Goal: Transaction & Acquisition: Purchase product/service

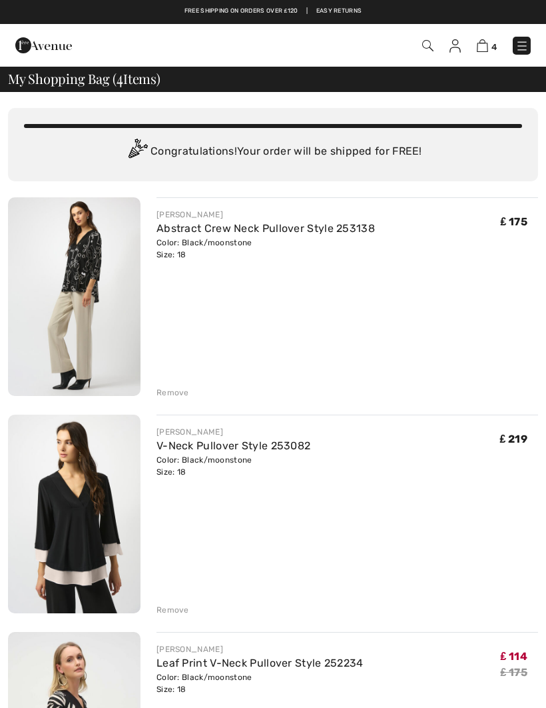
click at [424, 50] on img at bounding box center [427, 45] width 11 height 11
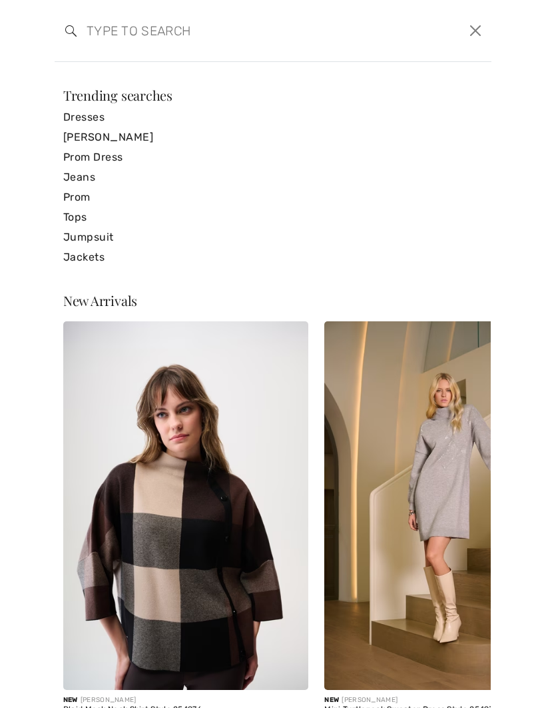
click at [422, 43] on form "Clear" at bounding box center [265, 31] width 400 height 40
click at [182, 35] on input "search" at bounding box center [227, 31] width 300 height 40
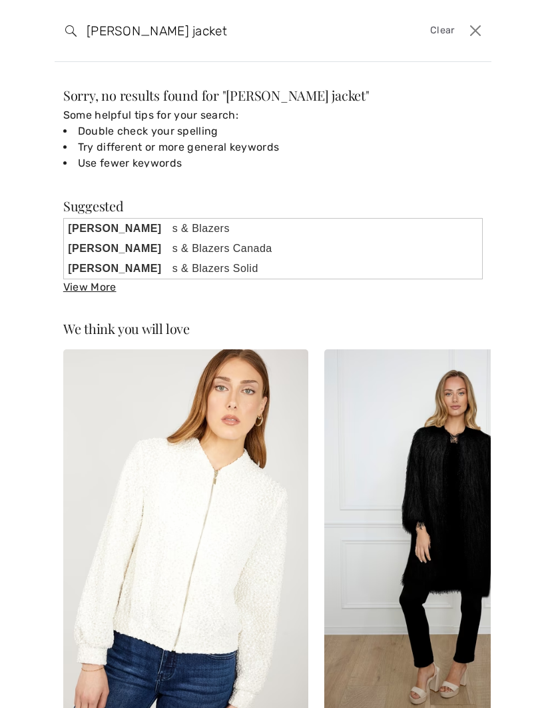
type input "Frank lyman jacket"
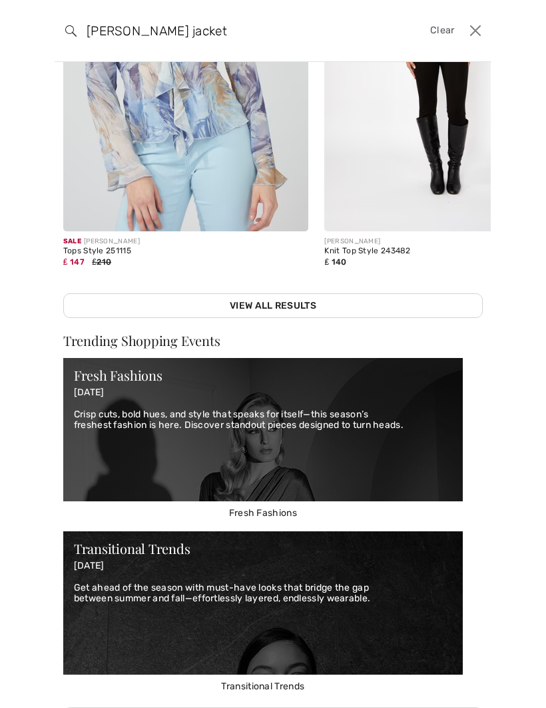
scroll to position [302, 0]
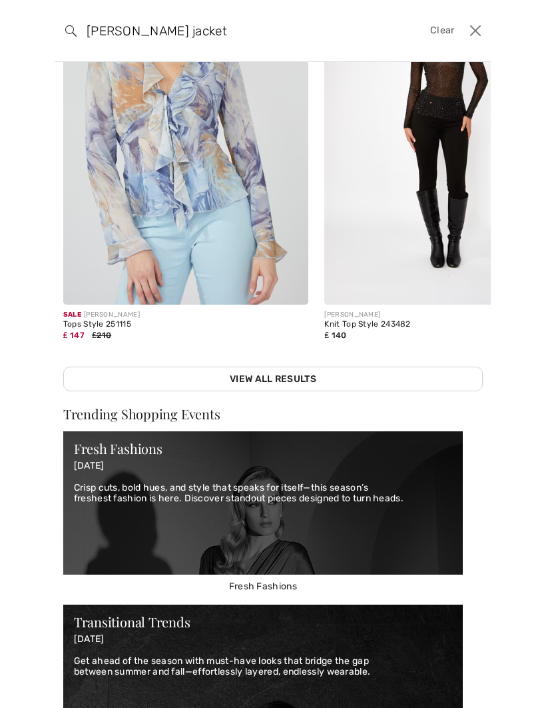
click at [406, 385] on link "View All Results" at bounding box center [273, 378] width 420 height 25
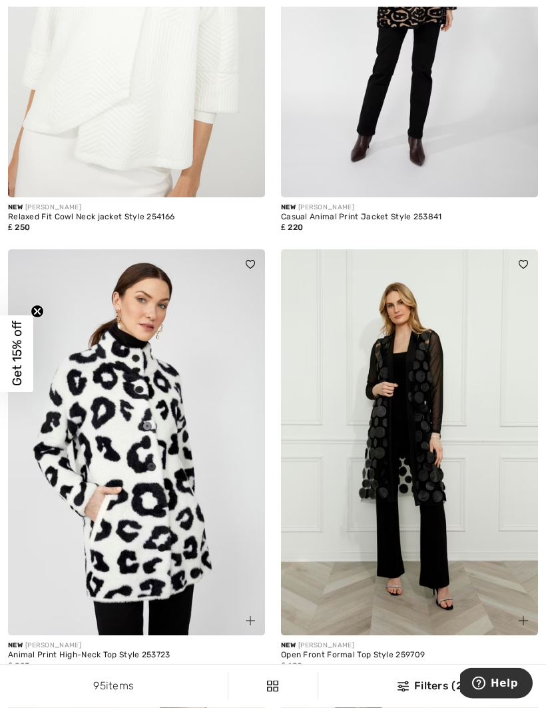
scroll to position [1227, 0]
click at [207, 560] on img at bounding box center [136, 442] width 257 height 386
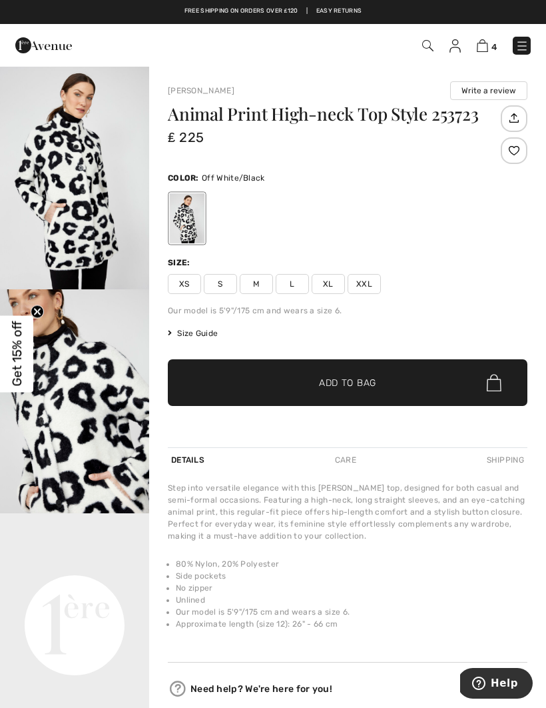
click at [104, 431] on img "2 / 4" at bounding box center [74, 401] width 149 height 224
click at [103, 588] on video "Your browser does not support the video tag." at bounding box center [74, 550] width 149 height 75
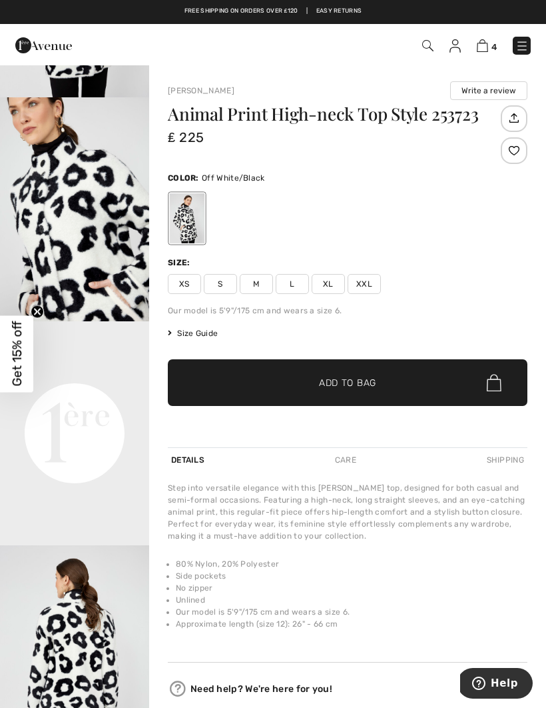
scroll to position [193, 0]
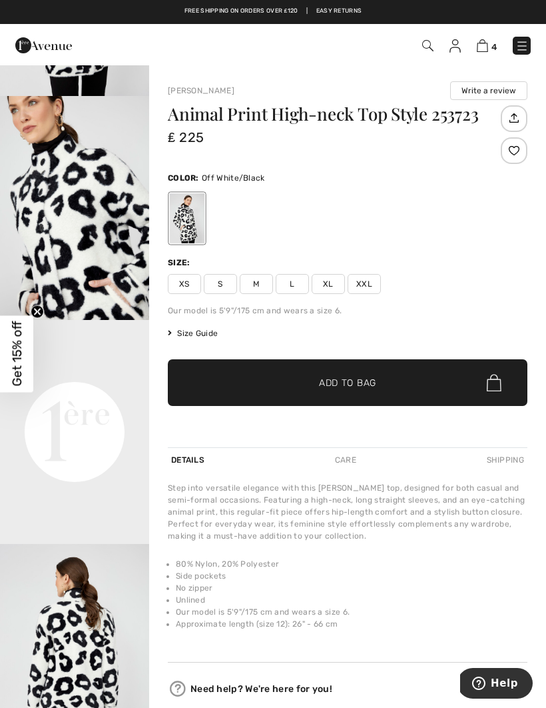
click at [105, 394] on video "Your browser does not support the video tag." at bounding box center [74, 357] width 149 height 75
click at [110, 394] on video "Your browser does not support the video tag." at bounding box center [74, 357] width 149 height 75
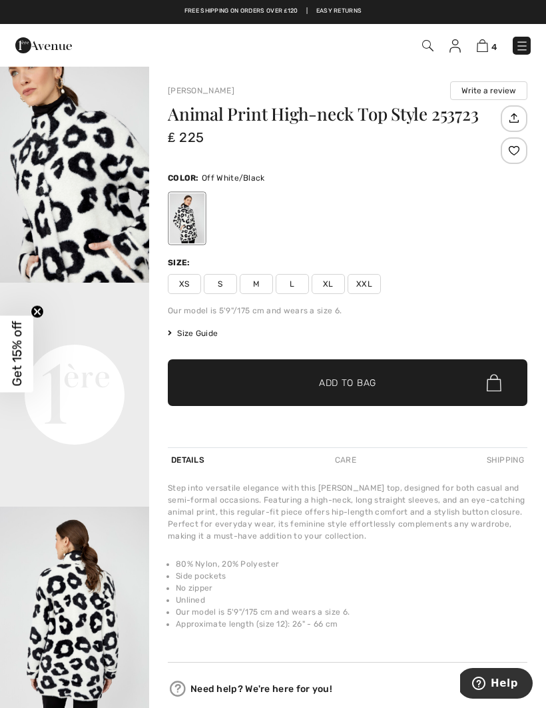
scroll to position [235, 0]
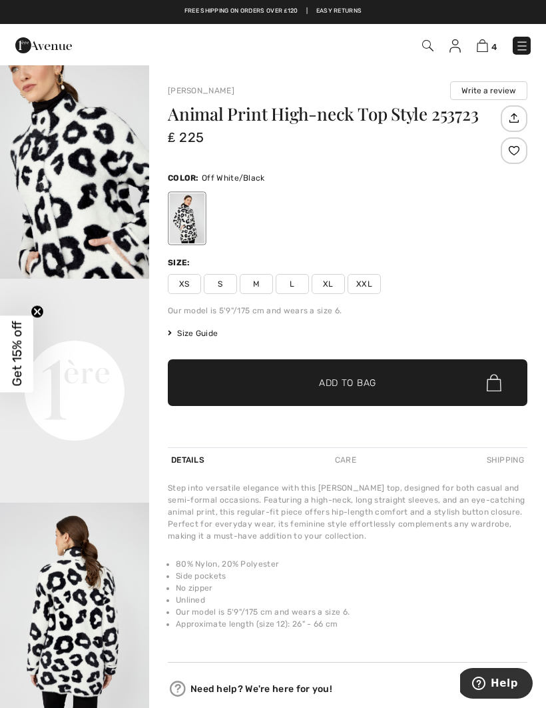
click at [105, 353] on video "Your browser does not support the video tag." at bounding box center [74, 316] width 149 height 75
click at [106, 263] on img "2 / 4" at bounding box center [74, 167] width 149 height 224
click at [452, 322] on div "Animal Print High-neck Top Style 253723 ₤ 225 Color: Off White/Black Size: XS S…" at bounding box center [348, 276] width 360 height 342
click at [203, 336] on span "Size Guide" at bounding box center [193, 333] width 50 height 12
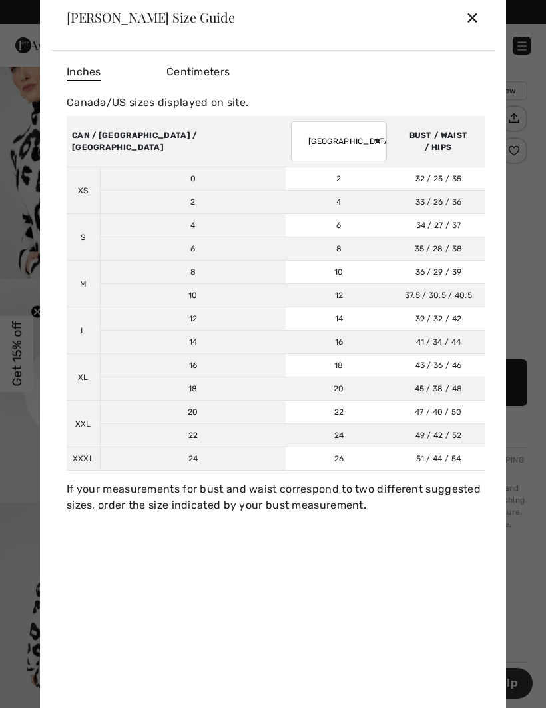
click at [473, 25] on div "✕" at bounding box center [473, 17] width 14 height 28
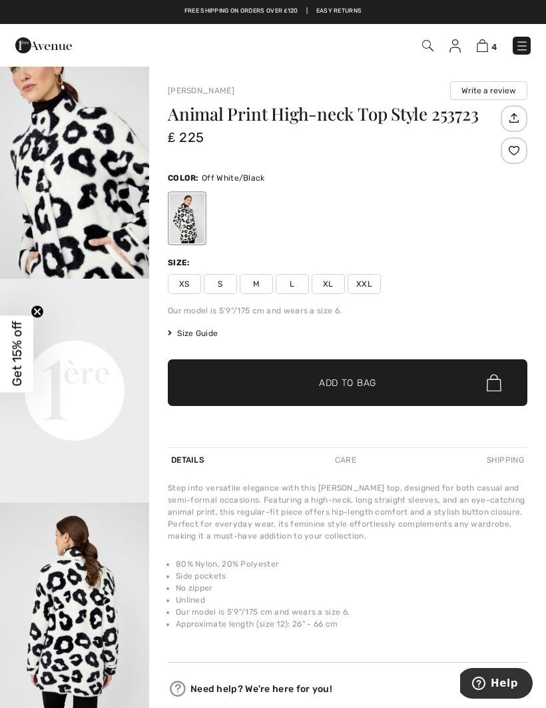
click at [365, 288] on span "XXL" at bounding box center [364, 284] width 33 height 20
click at [408, 390] on span "✔ Added to Bag Add to Bag" at bounding box center [348, 382] width 360 height 47
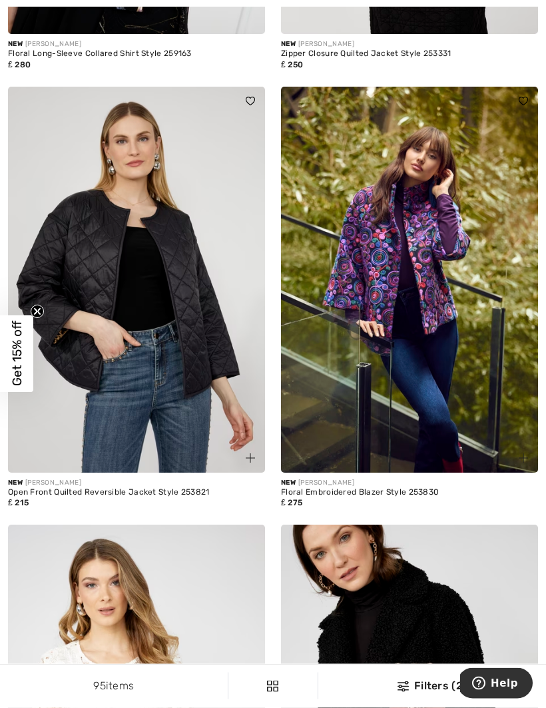
scroll to position [4156, 0]
click at [203, 346] on img at bounding box center [136, 280] width 257 height 386
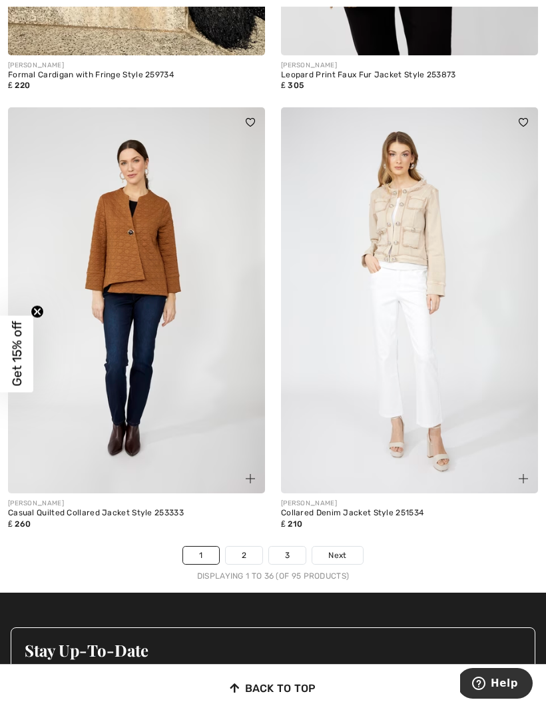
scroll to position [7856, 0]
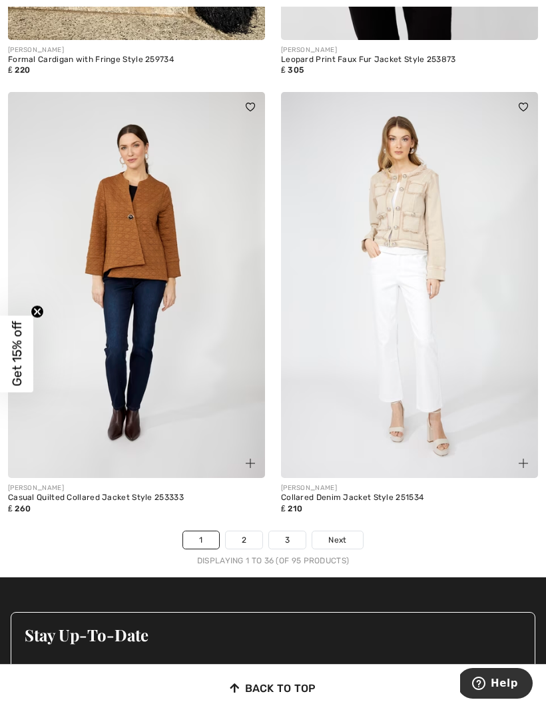
click at [350, 531] on link "Next" at bounding box center [337, 539] width 50 height 17
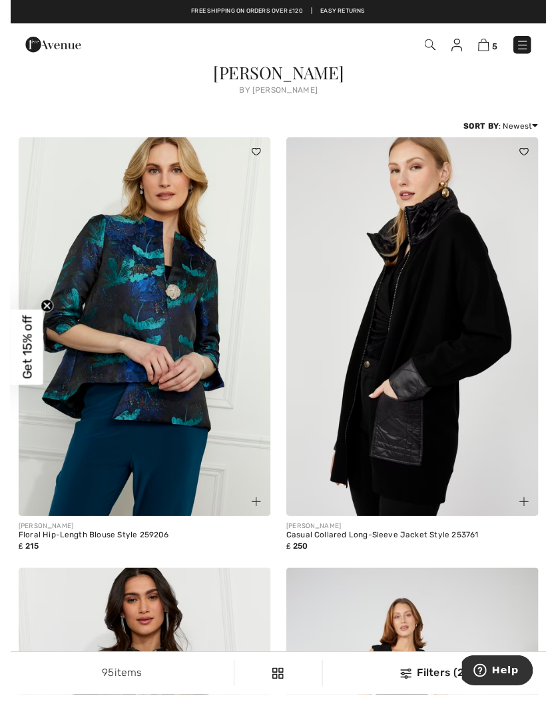
scroll to position [43, 0]
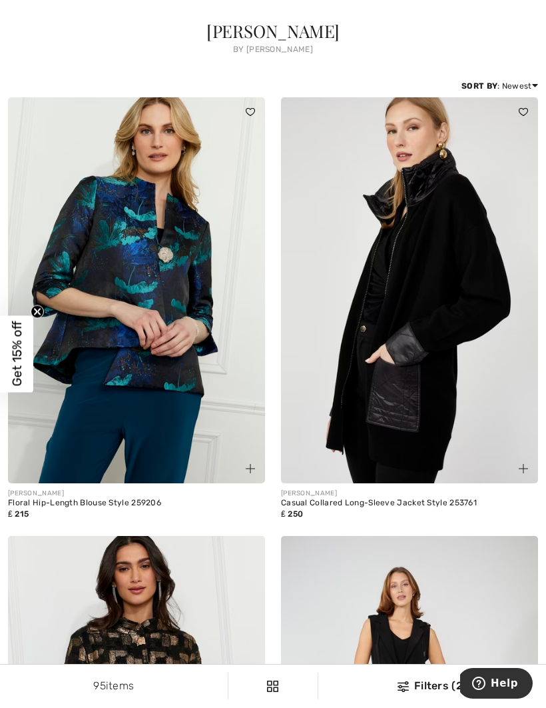
click at [439, 350] on img at bounding box center [409, 290] width 257 height 386
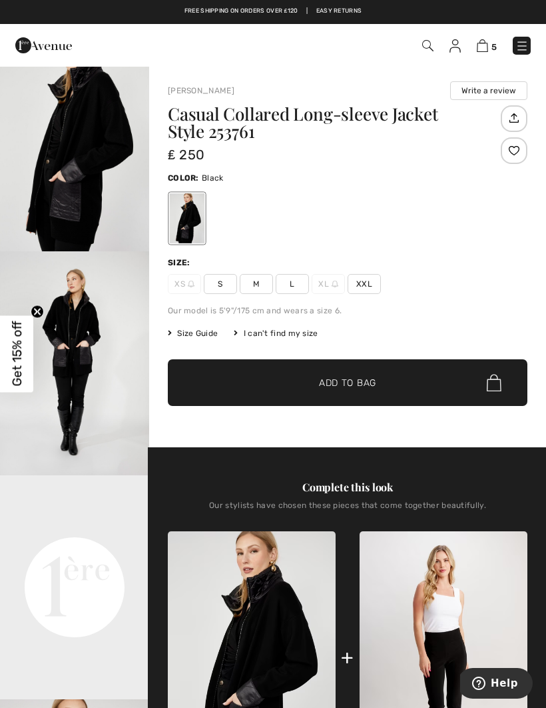
scroll to position [91, 0]
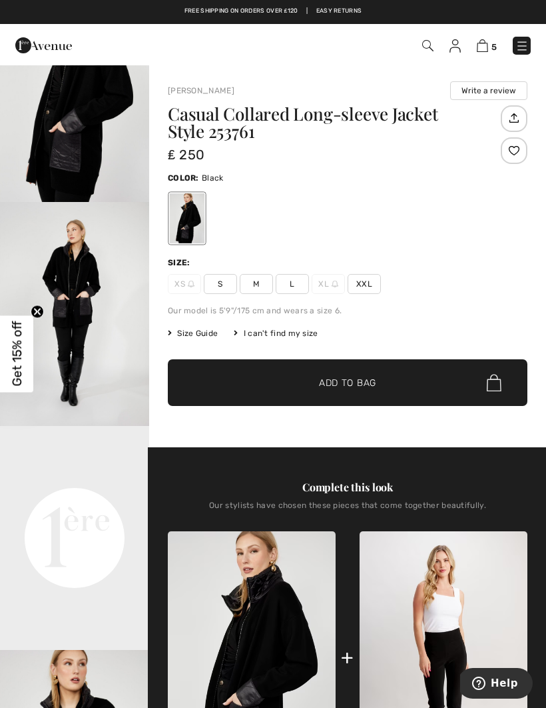
click at [96, 342] on img "2 / 4" at bounding box center [74, 314] width 149 height 224
click at [103, 500] on video "Your browser does not support the video tag." at bounding box center [74, 463] width 149 height 75
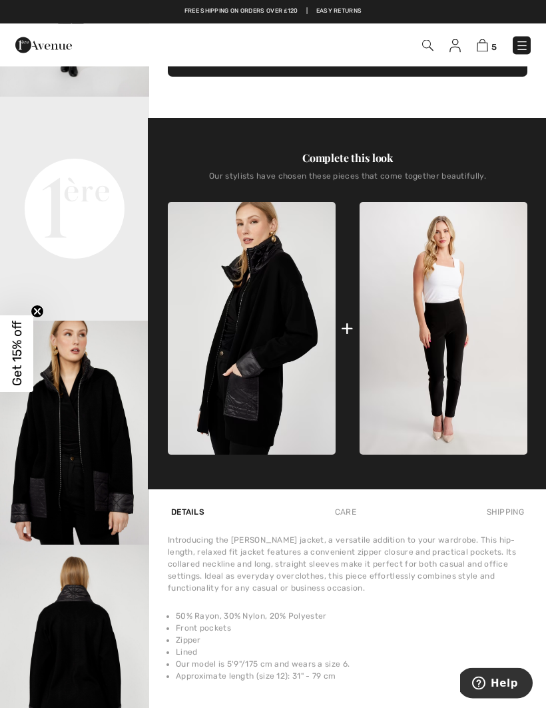
scroll to position [89, 0]
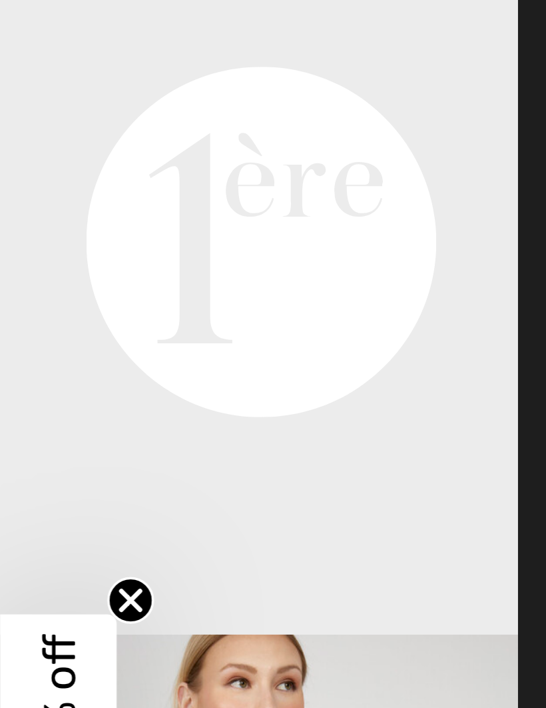
click at [39, 305] on circle "Close teaser" at bounding box center [37, 311] width 13 height 13
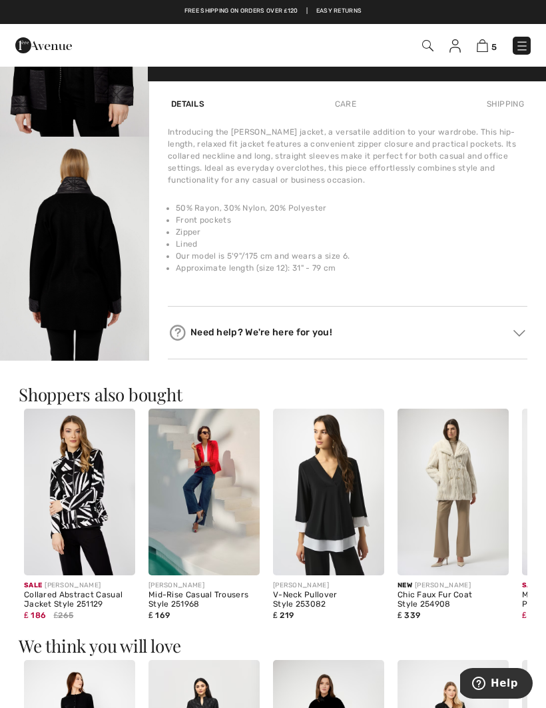
scroll to position [760, 0]
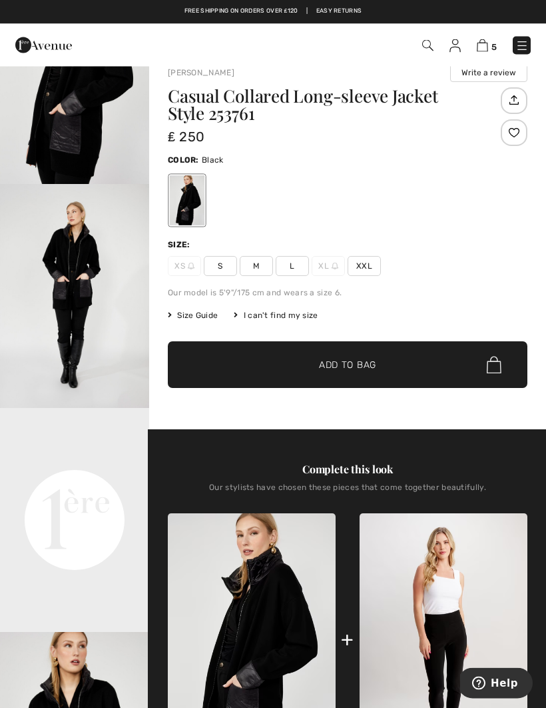
click at [366, 269] on span "XXL" at bounding box center [364, 267] width 33 height 20
click at [418, 368] on span "✔ Added to Bag Add to Bag" at bounding box center [348, 364] width 360 height 47
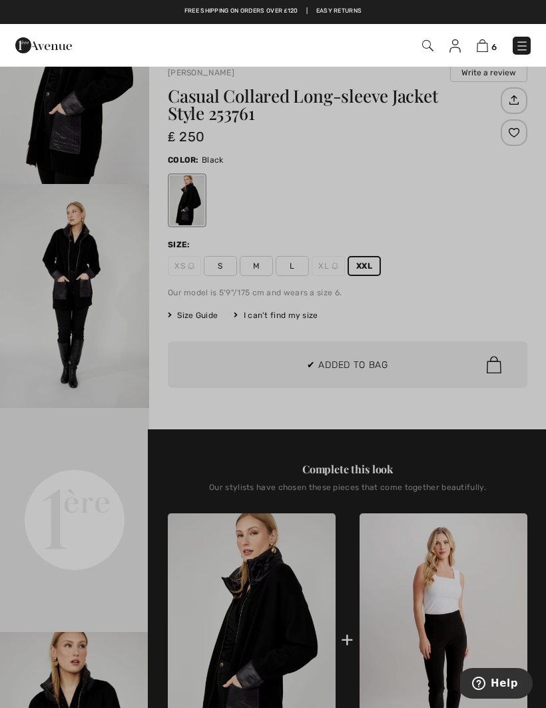
click at [141, 417] on div at bounding box center [273, 354] width 546 height 708
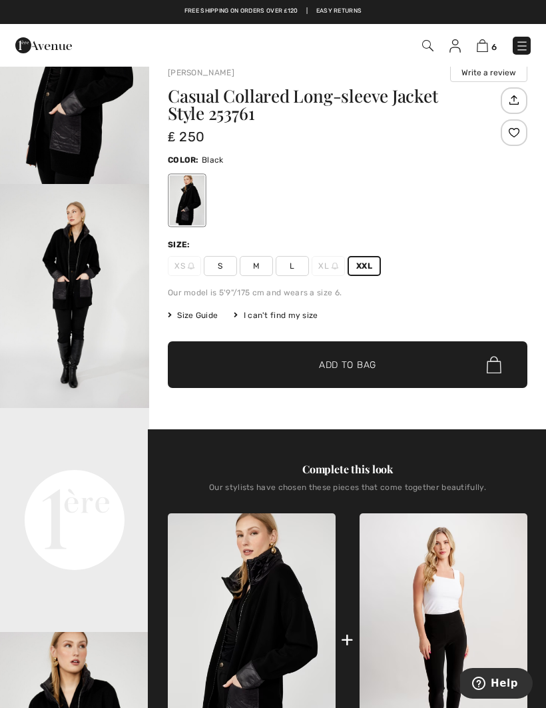
scroll to position [0, 0]
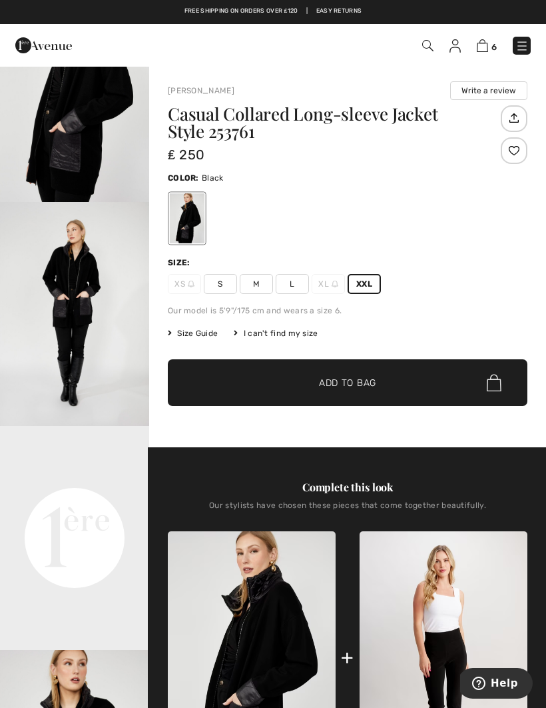
click at [484, 43] on img at bounding box center [482, 45] width 11 height 13
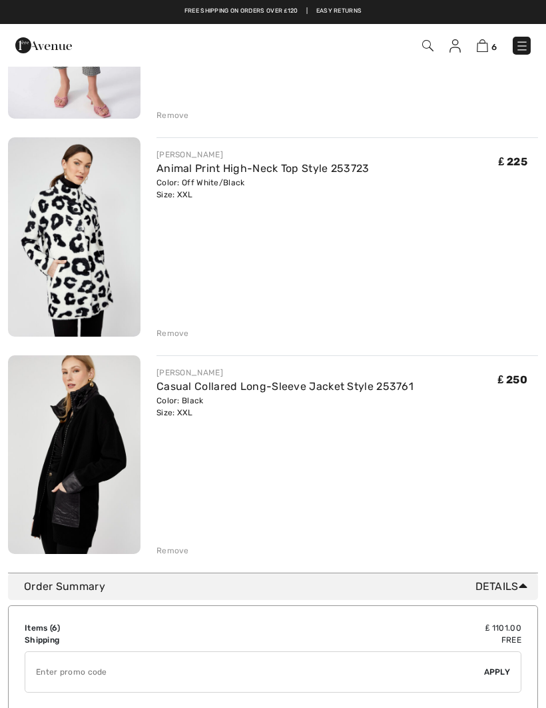
scroll to position [928, 0]
click at [172, 553] on div "Remove" at bounding box center [173, 551] width 33 height 12
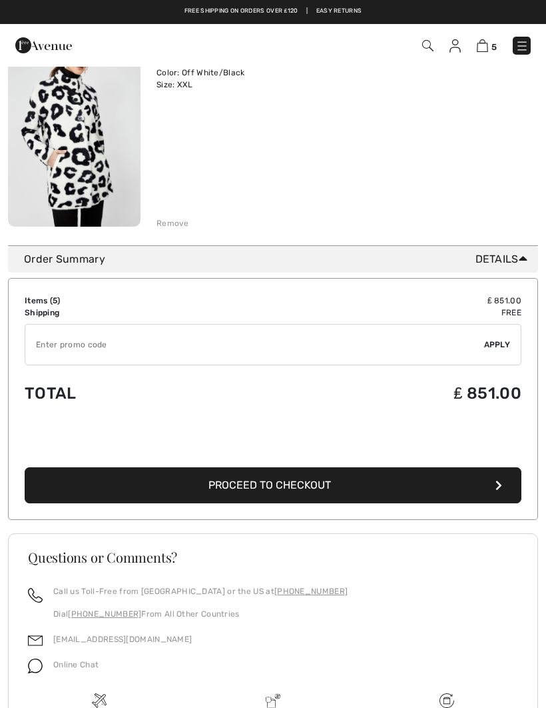
scroll to position [1038, 0]
click at [468, 482] on button "Proceed to Checkout" at bounding box center [273, 486] width 497 height 36
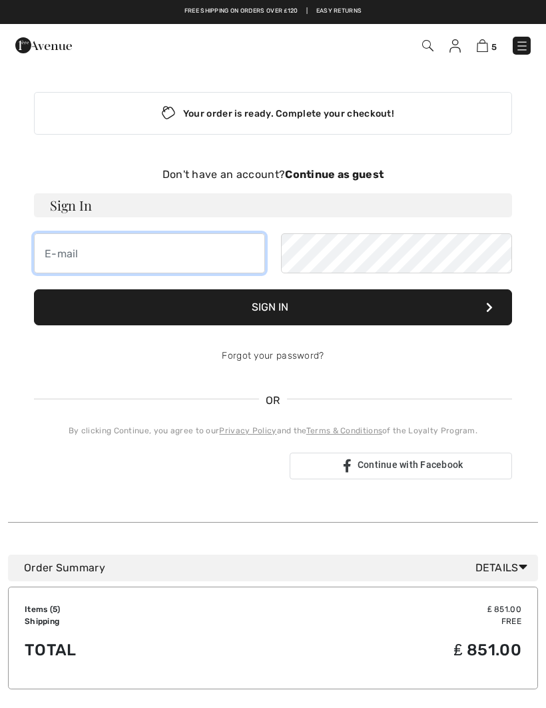
type input "[EMAIL_ADDRESS][PERSON_NAME][DOMAIN_NAME]"
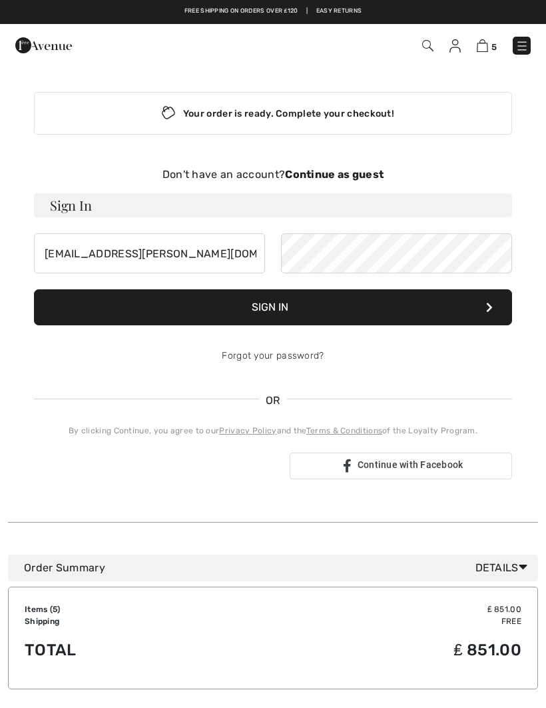
click at [273, 307] on button "Sign In" at bounding box center [273, 307] width 478 height 36
click at [481, 298] on button "Sign In" at bounding box center [273, 307] width 478 height 36
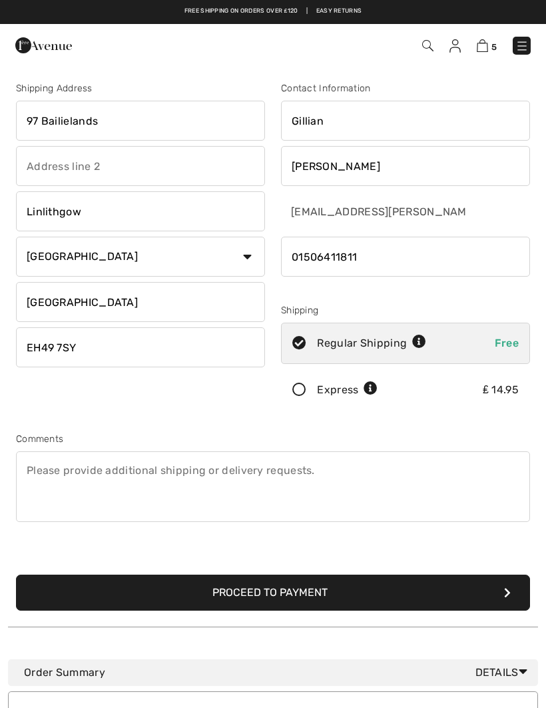
click at [213, 109] on input "97 Bailielands" at bounding box center [140, 121] width 249 height 40
click at [199, 119] on input "97 Bailielands" at bounding box center [140, 121] width 249 height 40
type input "9"
type input "Dedridge DENTAL CENTRE"
click at [213, 169] on input "text" at bounding box center [140, 166] width 249 height 40
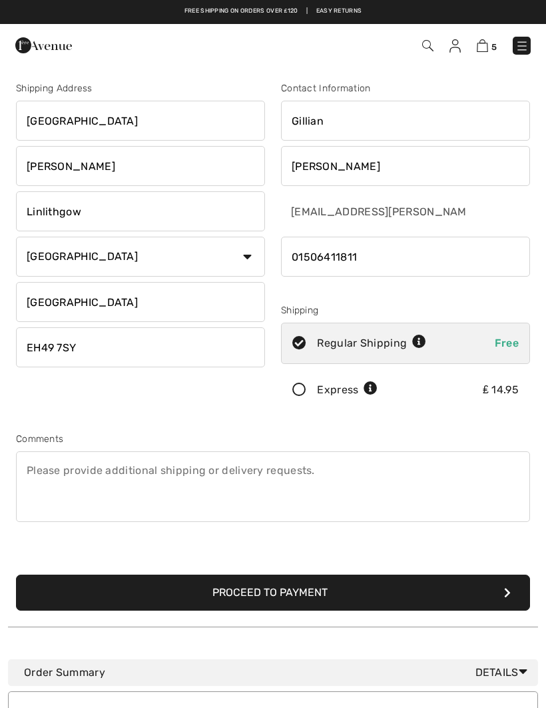
type input "Nigel RISE"
click at [229, 212] on input "Linlithgow" at bounding box center [140, 211] width 249 height 40
type input "[PERSON_NAME]"
click at [217, 348] on input "EH49 7SY" at bounding box center [140, 347] width 249 height 40
type input "EH546QQ"
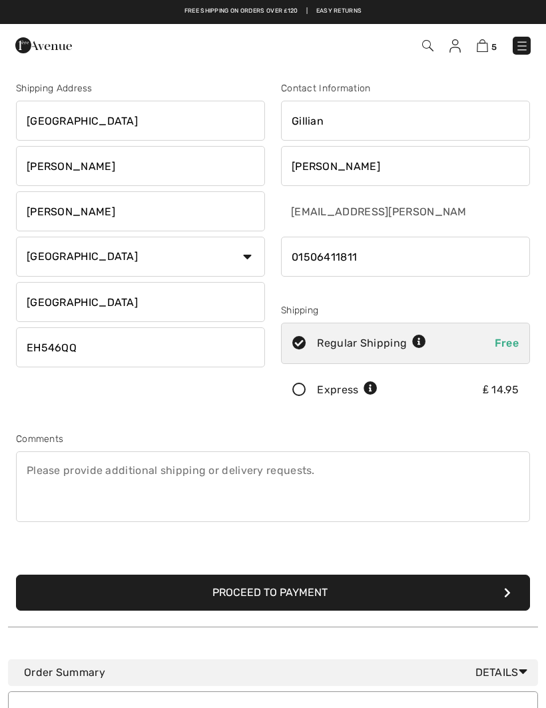
click at [507, 423] on div "Shipping Address Dedridge DENTAL CENTRE Nigel RISE Livingston Country Canada Un…" at bounding box center [273, 337] width 530 height 577
click at [431, 588] on button "Proceed to Payment" at bounding box center [273, 592] width 514 height 36
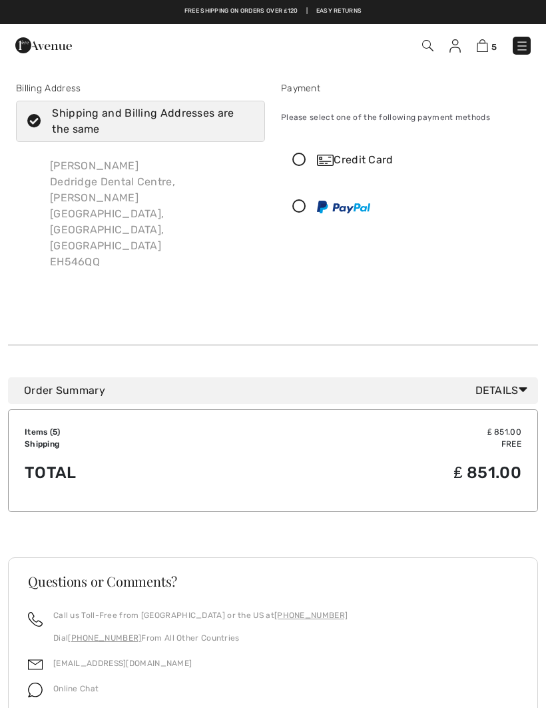
click at [523, 382] on icon at bounding box center [523, 389] width 9 height 14
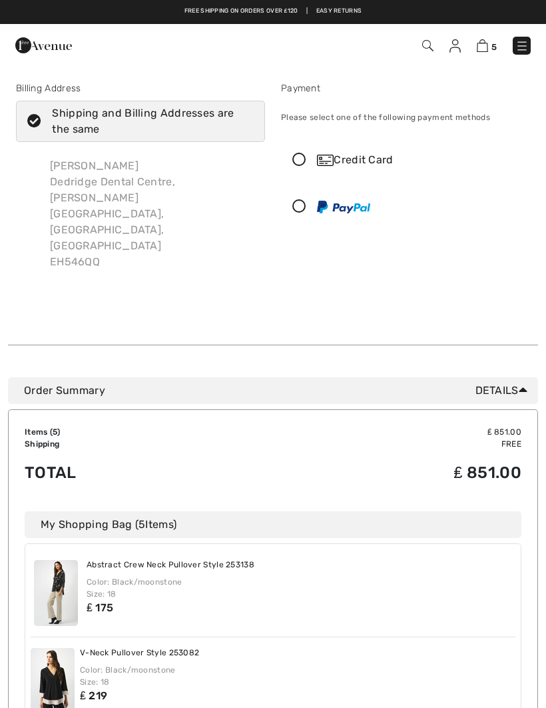
click at [382, 159] on div "Credit Card" at bounding box center [419, 160] width 204 height 16
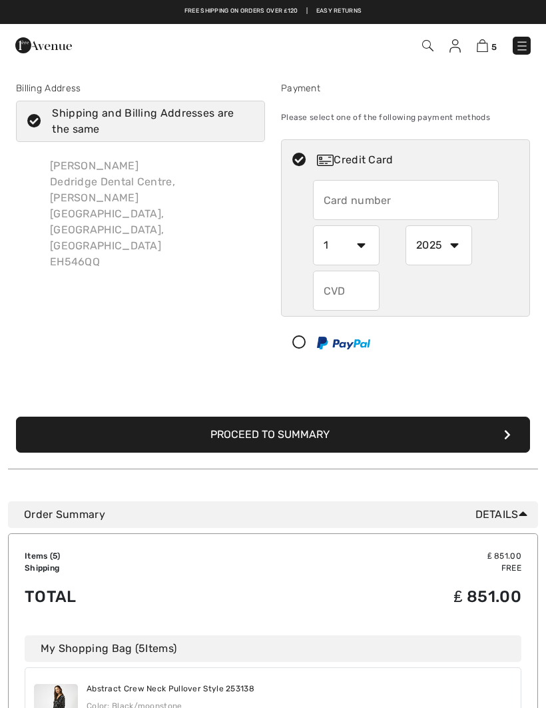
click at [458, 201] on input "text" at bounding box center [406, 200] width 186 height 40
type input "341268629142002"
click at [369, 251] on select "1 2 3 4 5 6 7 8 9 10 11 12" at bounding box center [346, 245] width 67 height 40
select select "2"
click at [456, 248] on select "2025 2026 2027 2028 2029 2030 2031 2032 2033 2034 2035" at bounding box center [439, 245] width 67 height 40
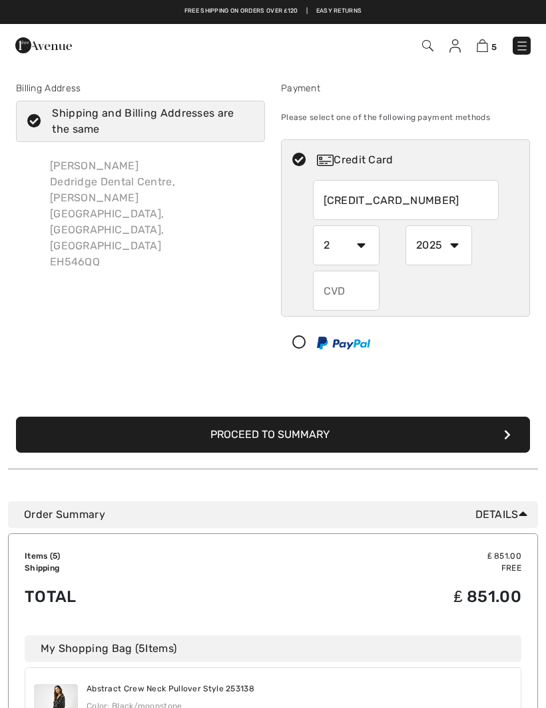
select select "2030"
click at [354, 302] on input "text" at bounding box center [346, 291] width 67 height 40
type input "4132"
click at [483, 438] on button "Proceed to Summary" at bounding box center [273, 434] width 514 height 36
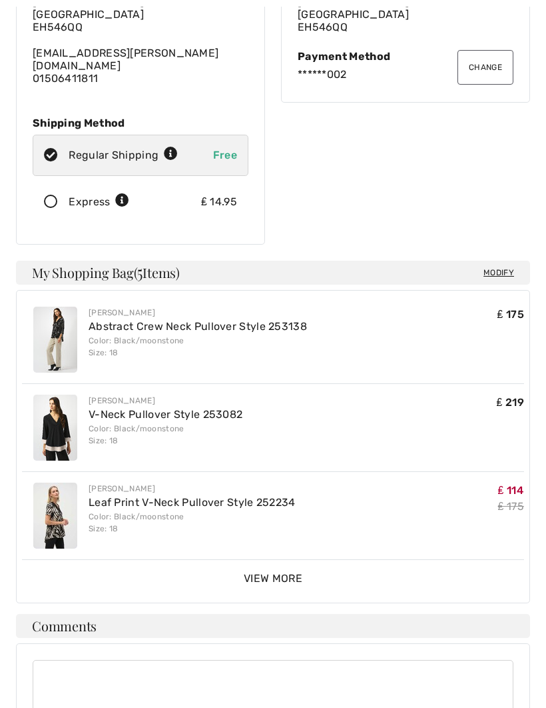
scroll to position [196, 0]
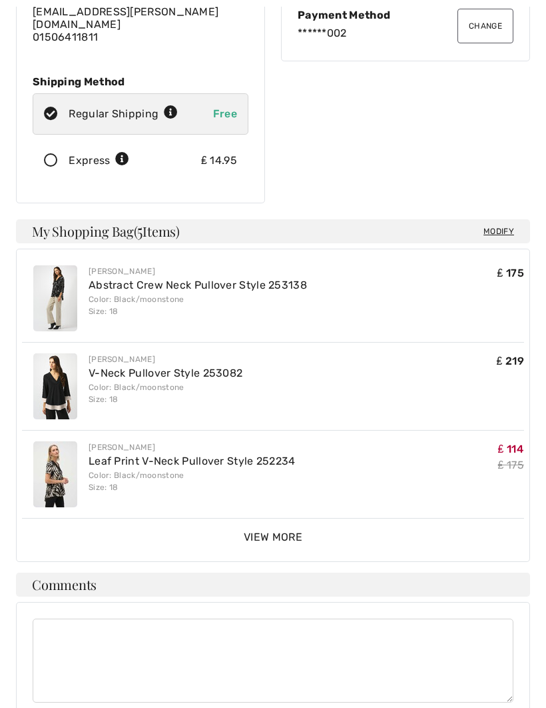
click at [287, 531] on span "View More" at bounding box center [273, 537] width 59 height 13
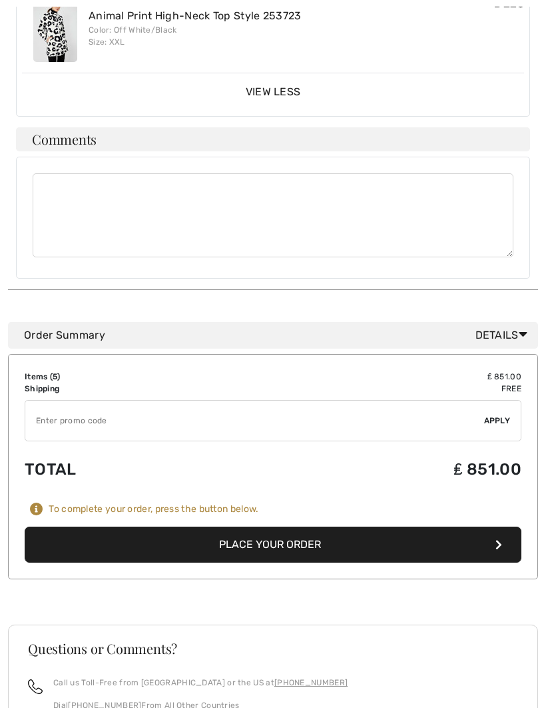
scroll to position [858, 0]
click at [465, 526] on button "Place Your Order" at bounding box center [273, 544] width 497 height 36
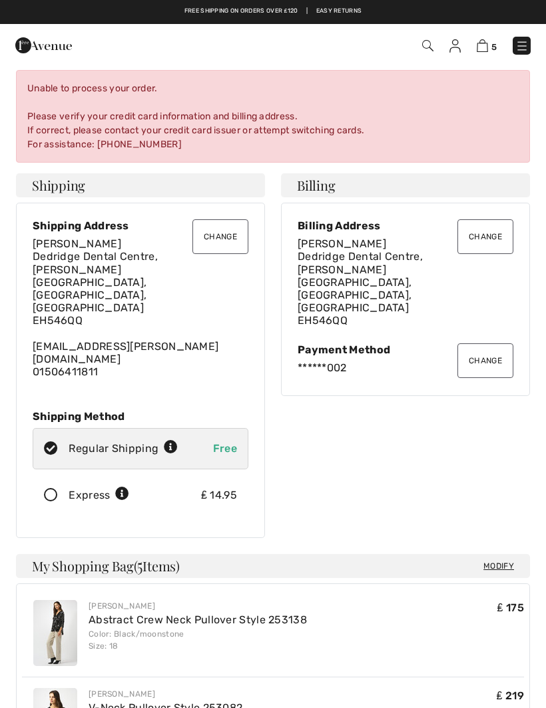
scroll to position [0, 0]
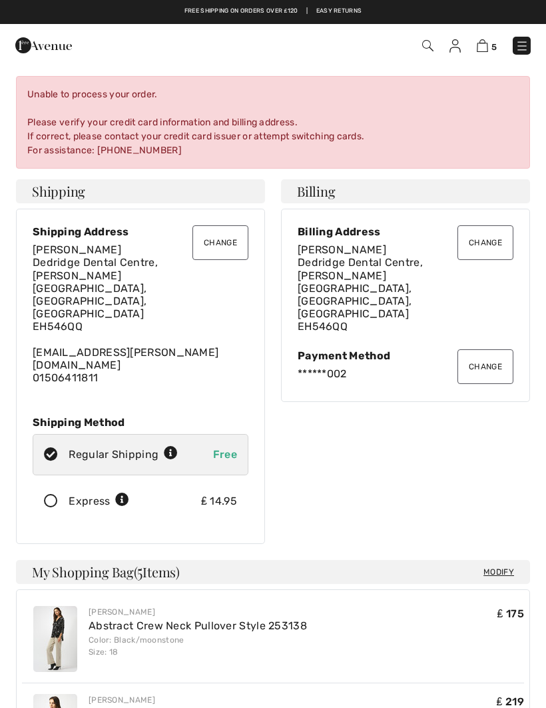
click at [497, 349] on button "Change" at bounding box center [486, 366] width 56 height 35
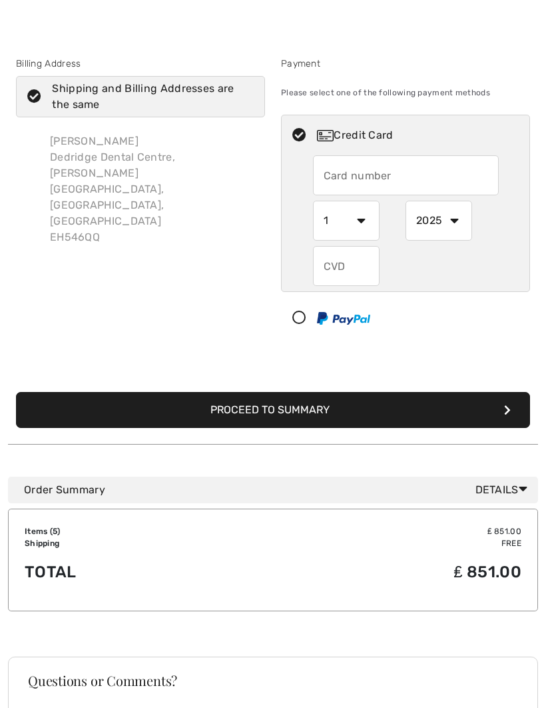
click at [356, 318] on img at bounding box center [343, 318] width 53 height 13
select select "1"
select select "2025"
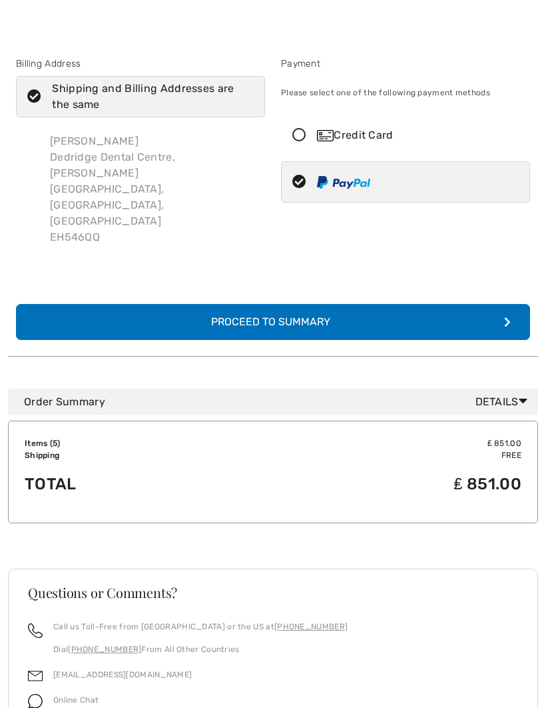
click at [489, 304] on button "Complete Your Order with PayPal Proceed to Summary" at bounding box center [273, 322] width 514 height 36
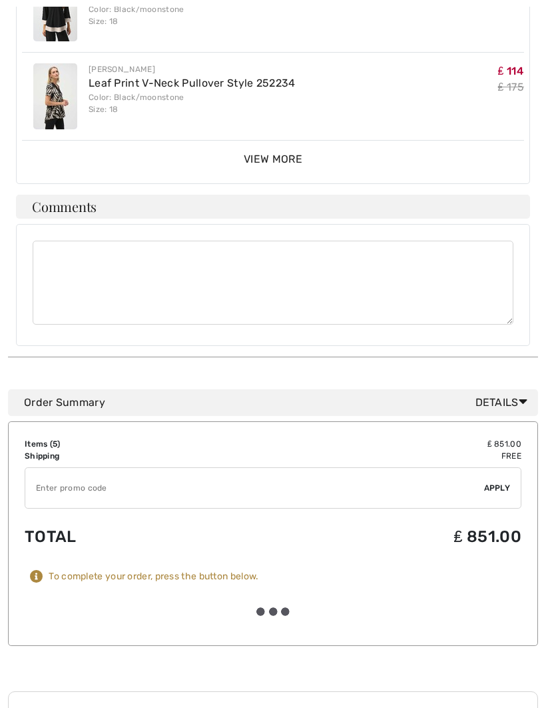
scroll to position [674, 0]
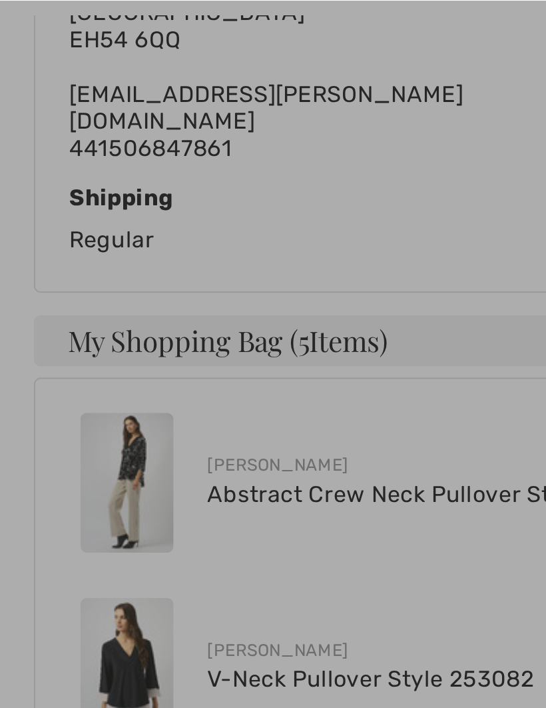
scroll to position [424, 0]
